Goal: Task Accomplishment & Management: Use online tool/utility

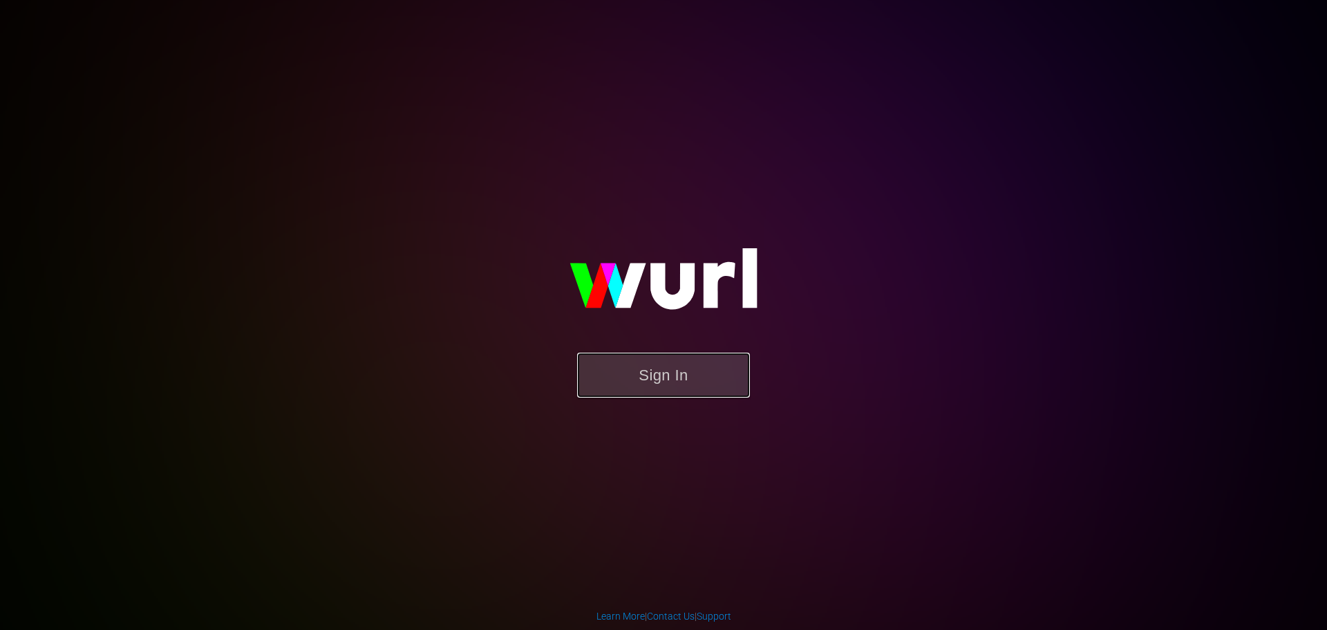
click at [647, 369] on button "Sign In" at bounding box center [663, 374] width 173 height 45
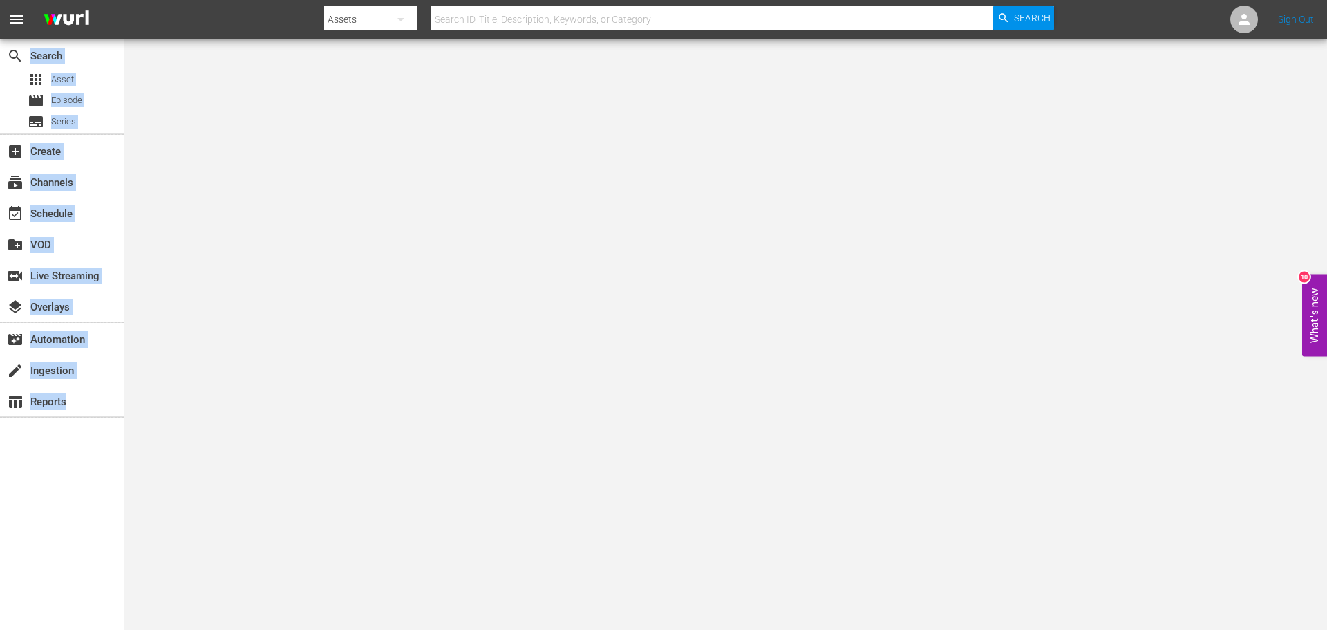
drag, startPoint x: 545, startPoint y: 87, endPoint x: 693, endPoint y: -68, distance: 214.1
click at [693, 0] on html "menu Search By Assets Search ID, Title, Description, Keywords, or Category Sear…" at bounding box center [663, 315] width 1327 height 630
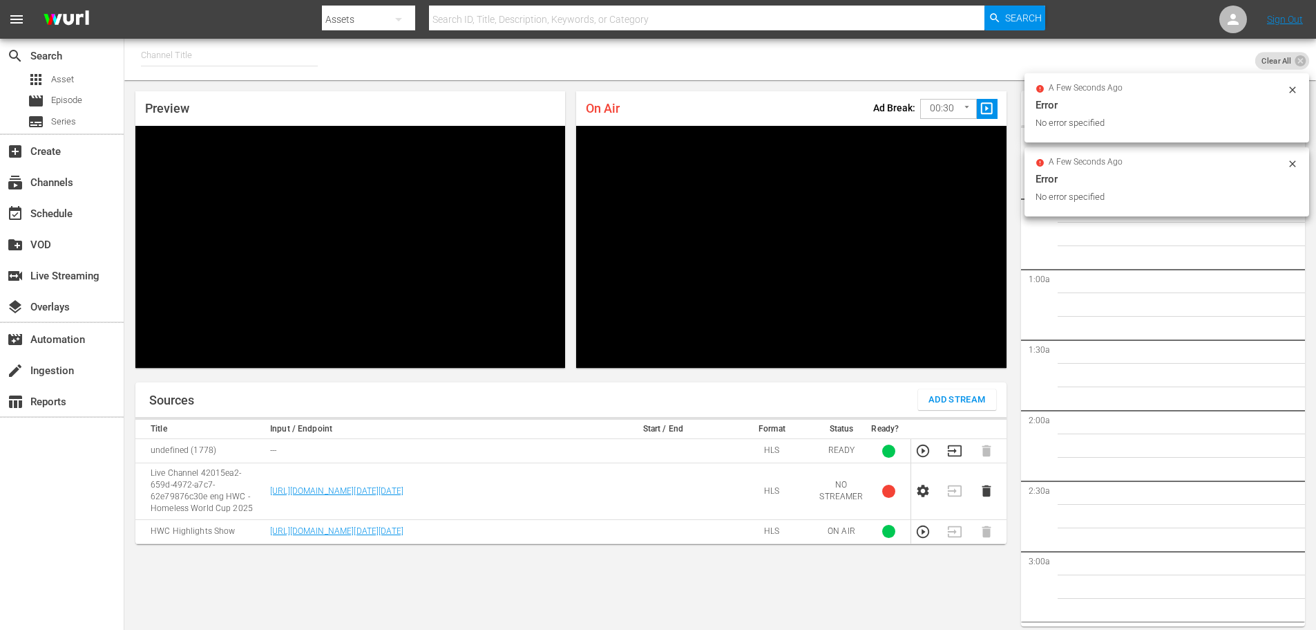
scroll to position [51, 0]
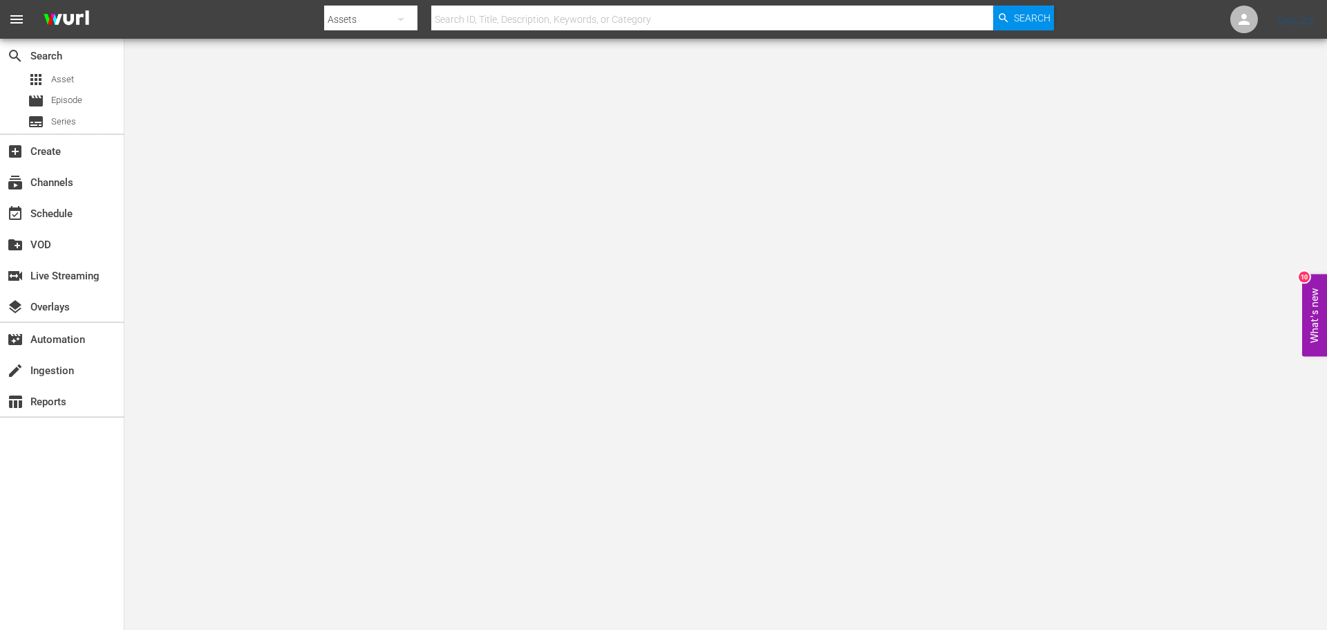
click at [1292, 12] on nav "menu Search By Assets Search ID, Title, Description, Keywords, or Category Sear…" at bounding box center [663, 19] width 1327 height 39
click at [1291, 18] on link "Sign Out" at bounding box center [1296, 19] width 36 height 11
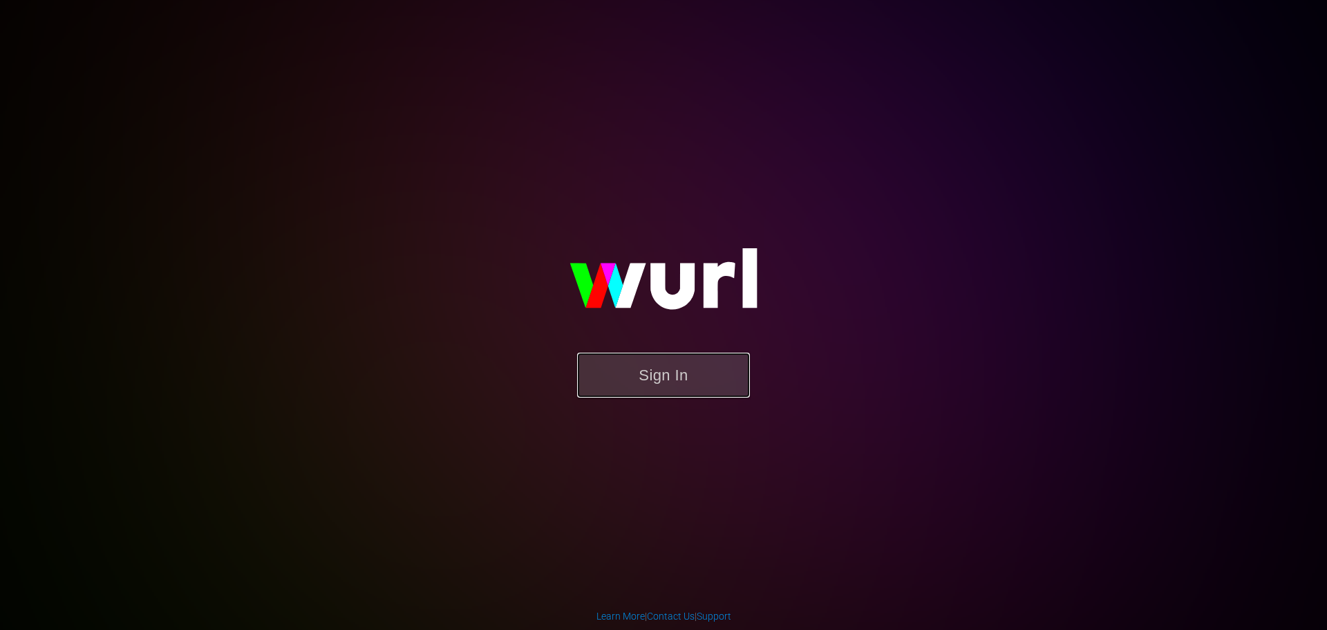
click at [712, 354] on button "Sign In" at bounding box center [663, 374] width 173 height 45
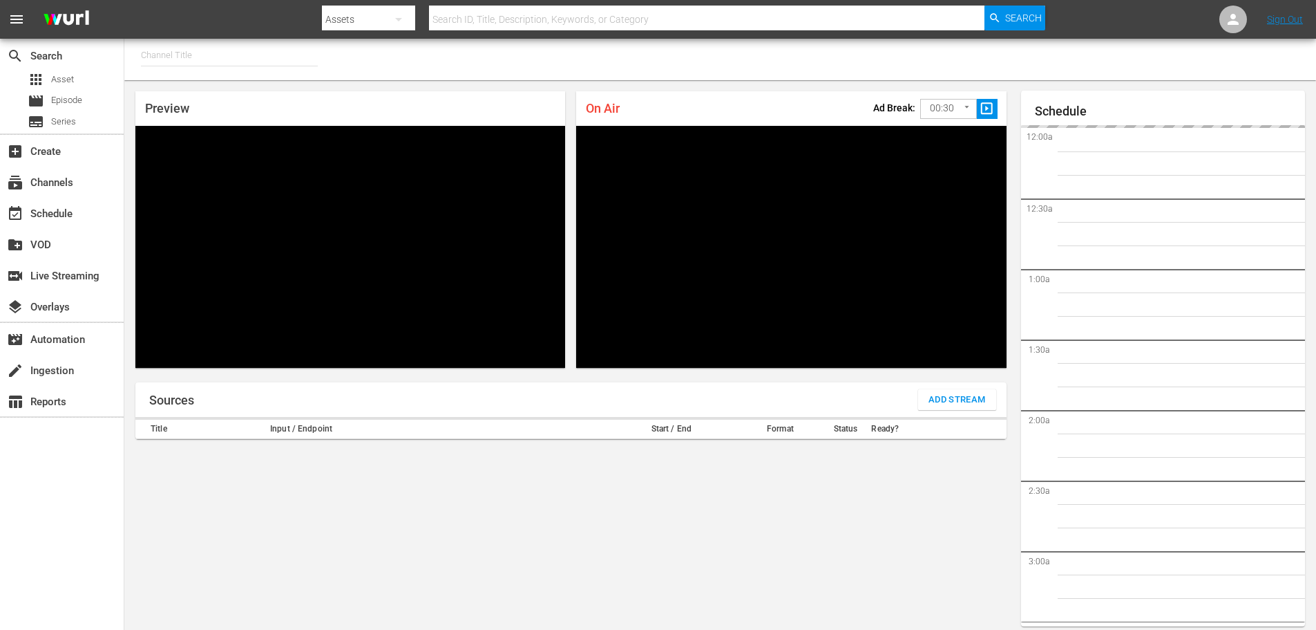
type input "FIFA+ English Global (1781)"
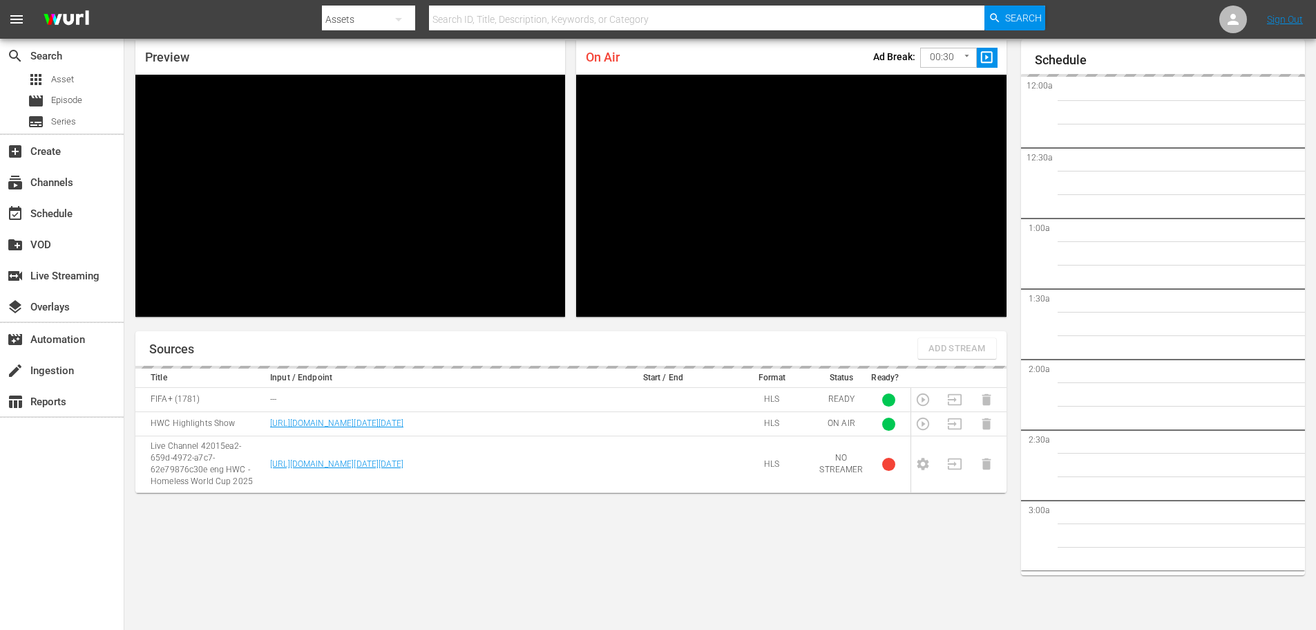
scroll to position [2857, 0]
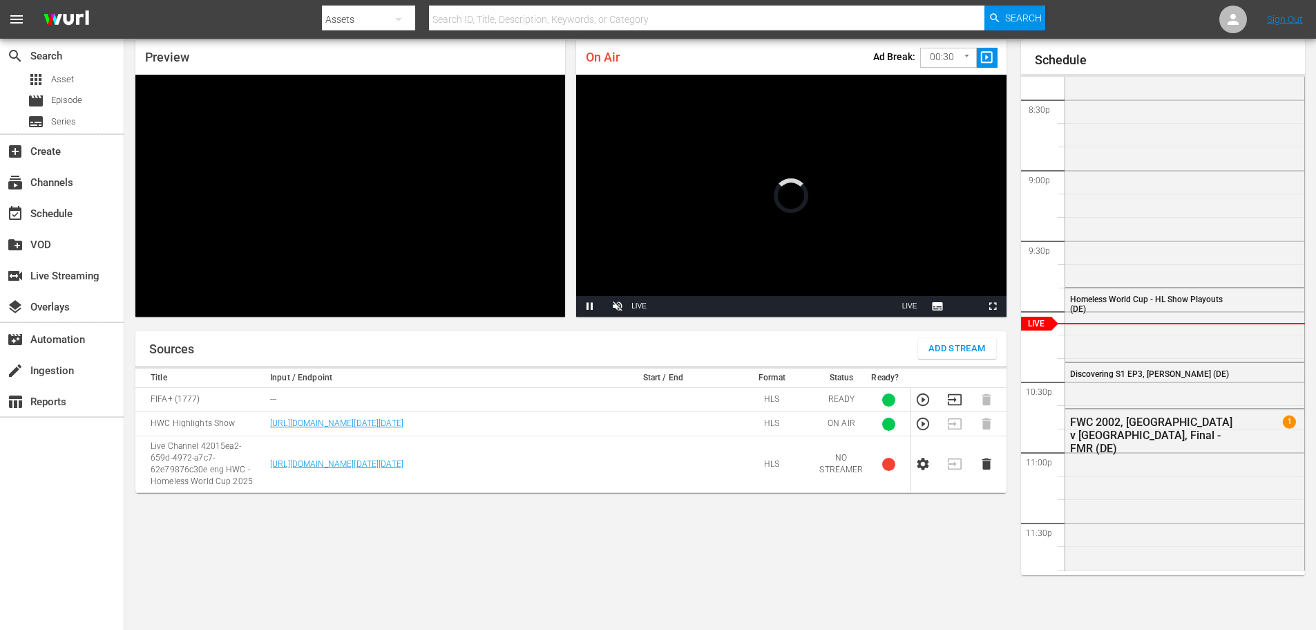
scroll to position [51, 0]
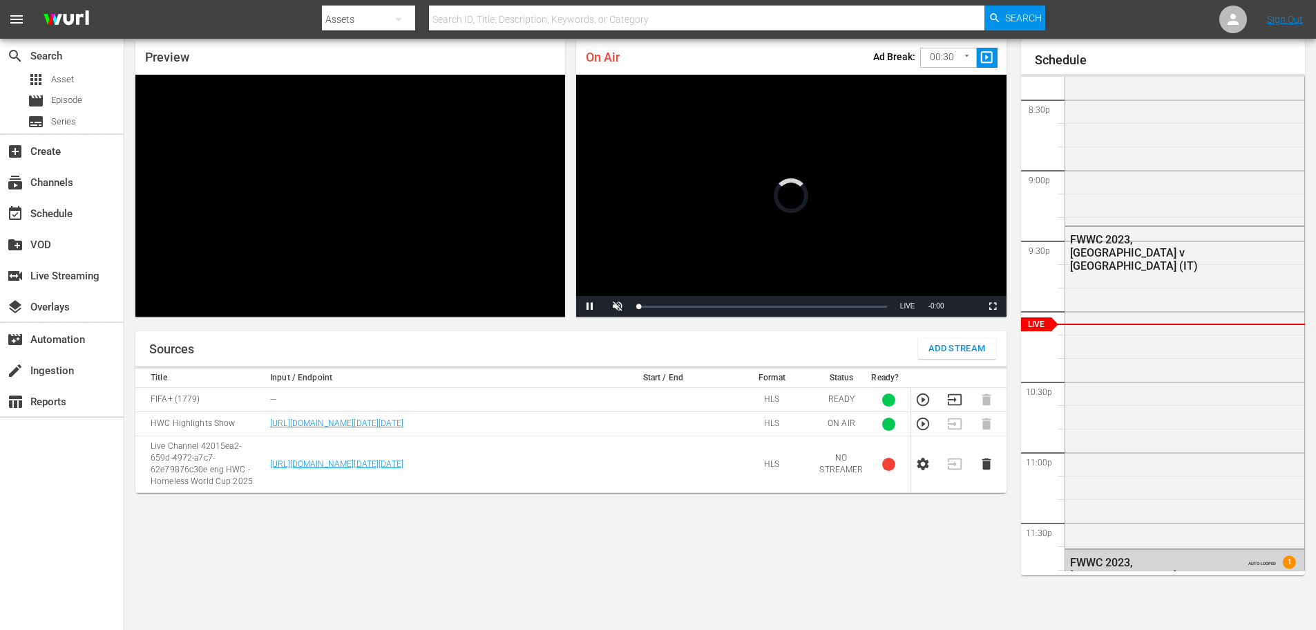
scroll to position [51, 0]
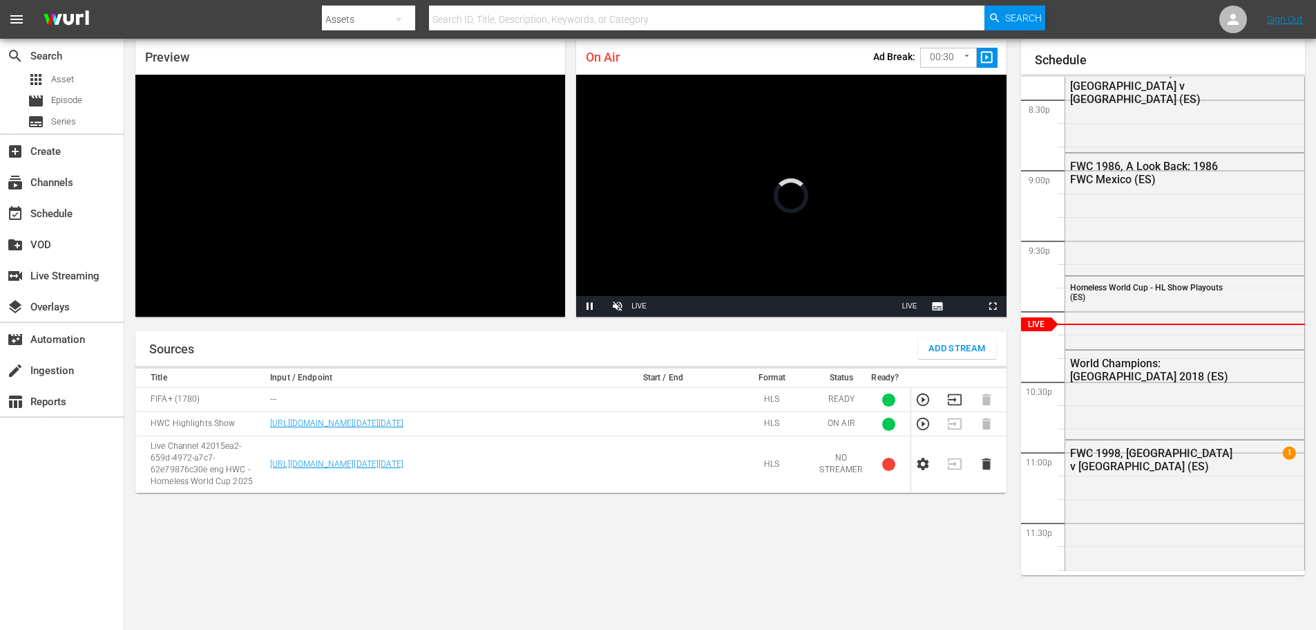
scroll to position [51, 0]
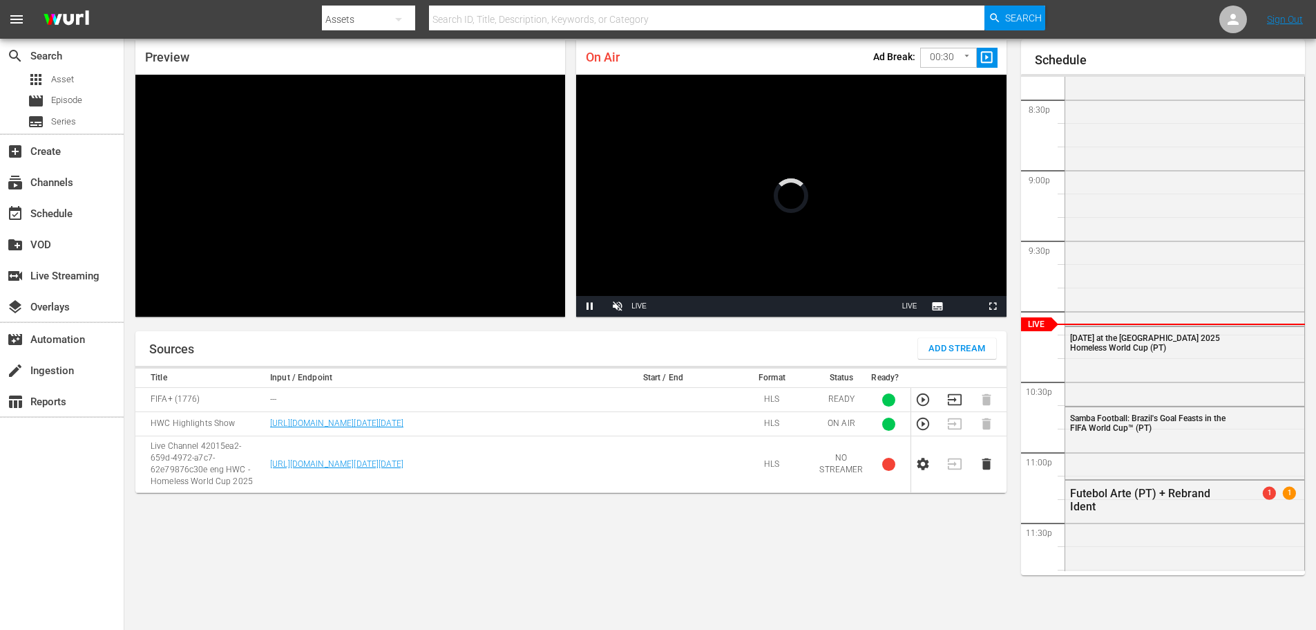
scroll to position [51, 0]
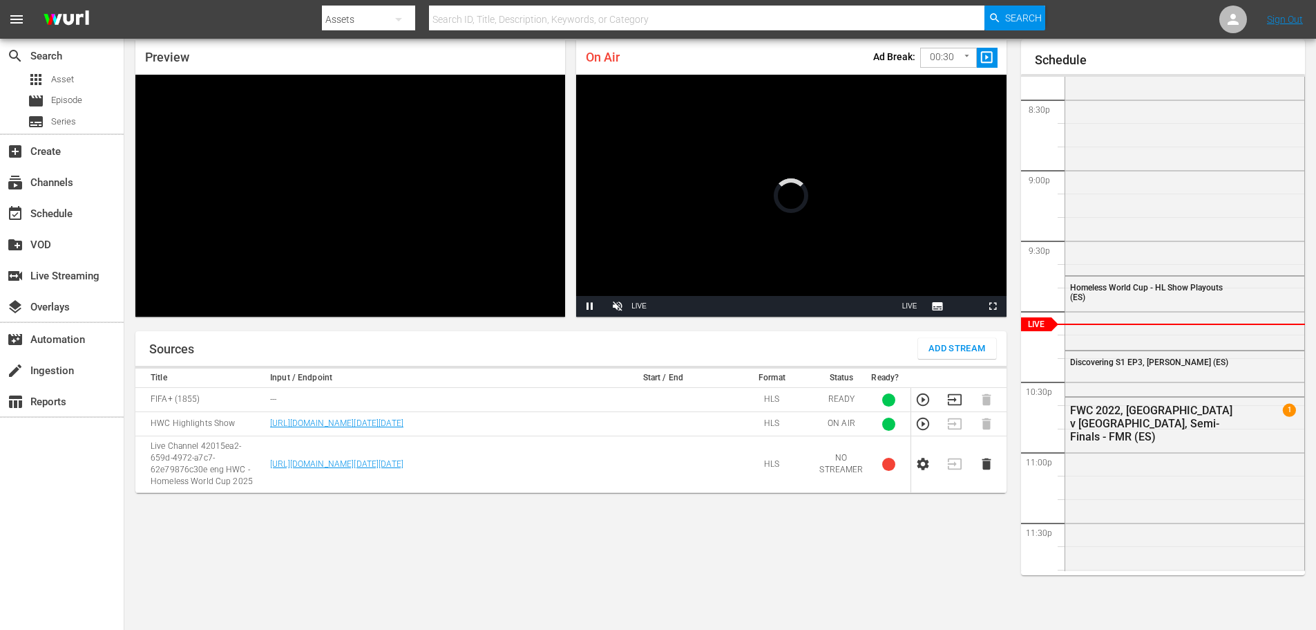
scroll to position [51, 0]
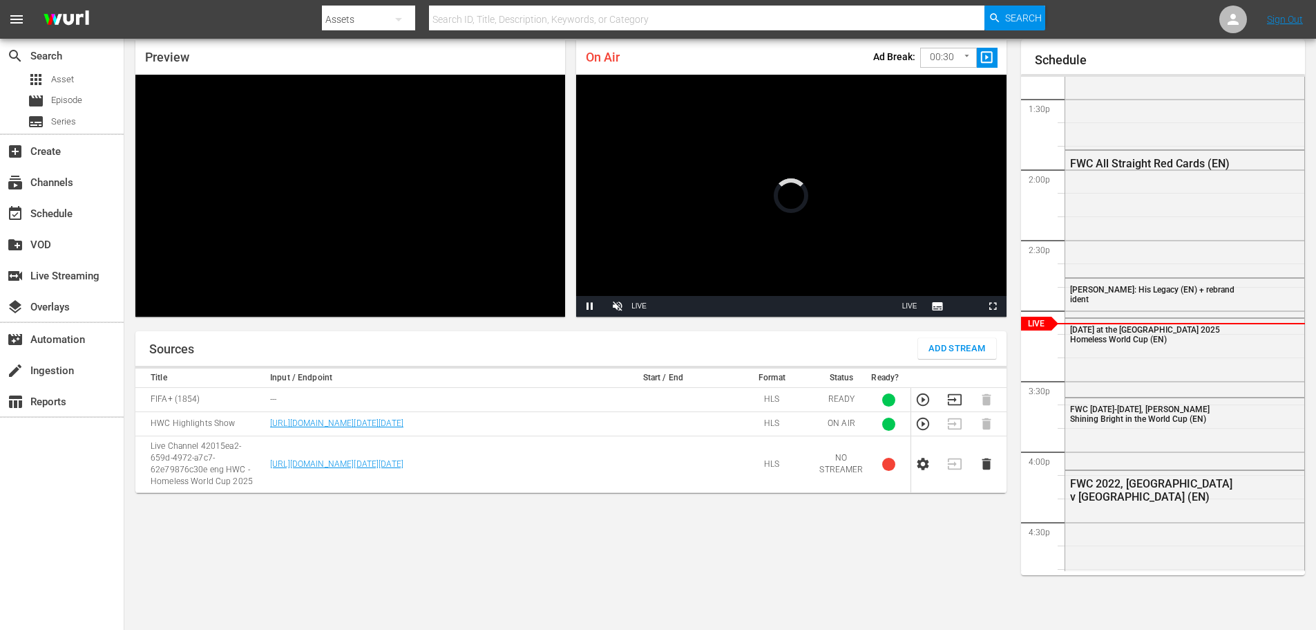
scroll to position [51, 0]
